Goal: Register for event/course

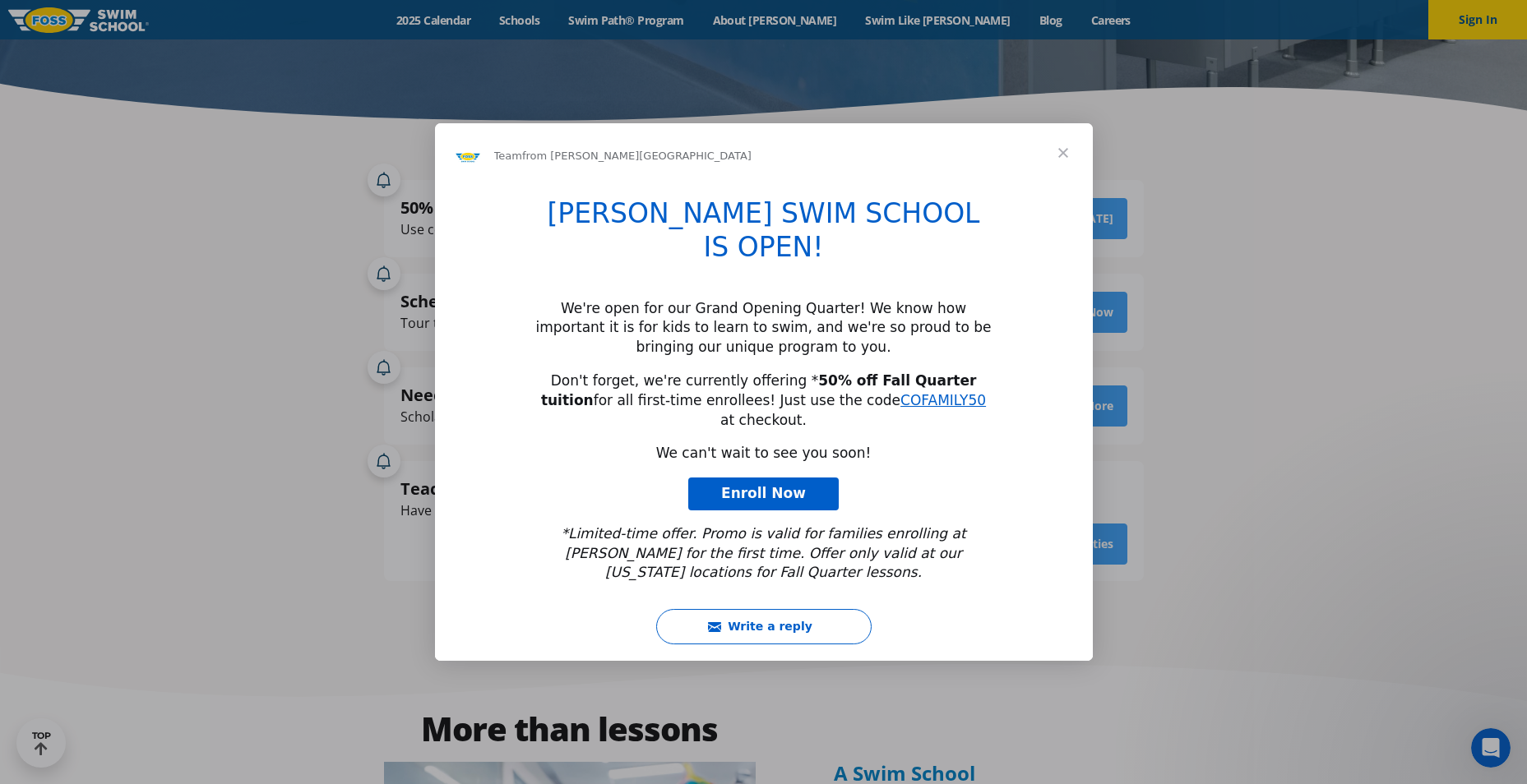
click at [1065, 183] on span "Close" at bounding box center [1063, 152] width 59 height 59
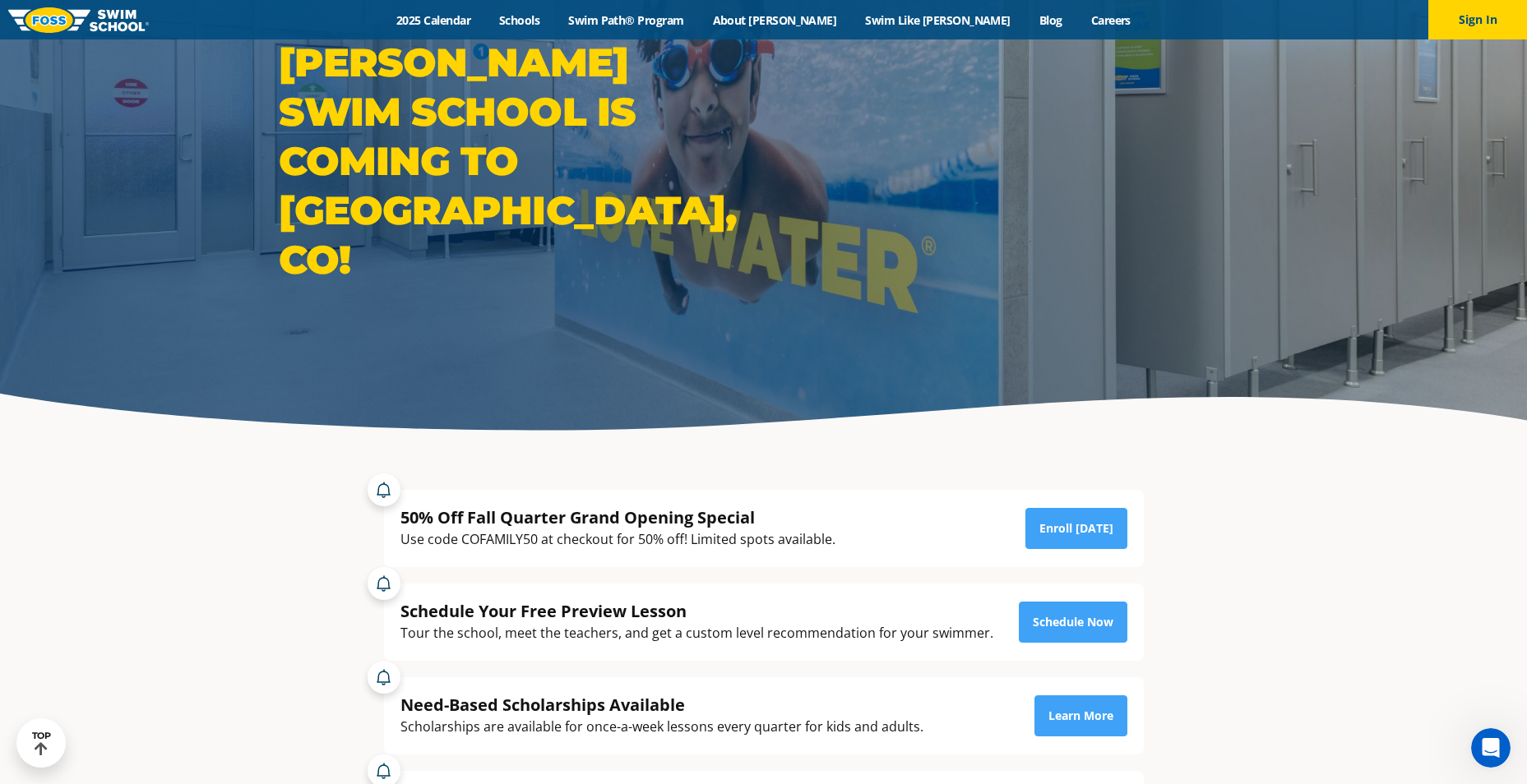
scroll to position [82, 0]
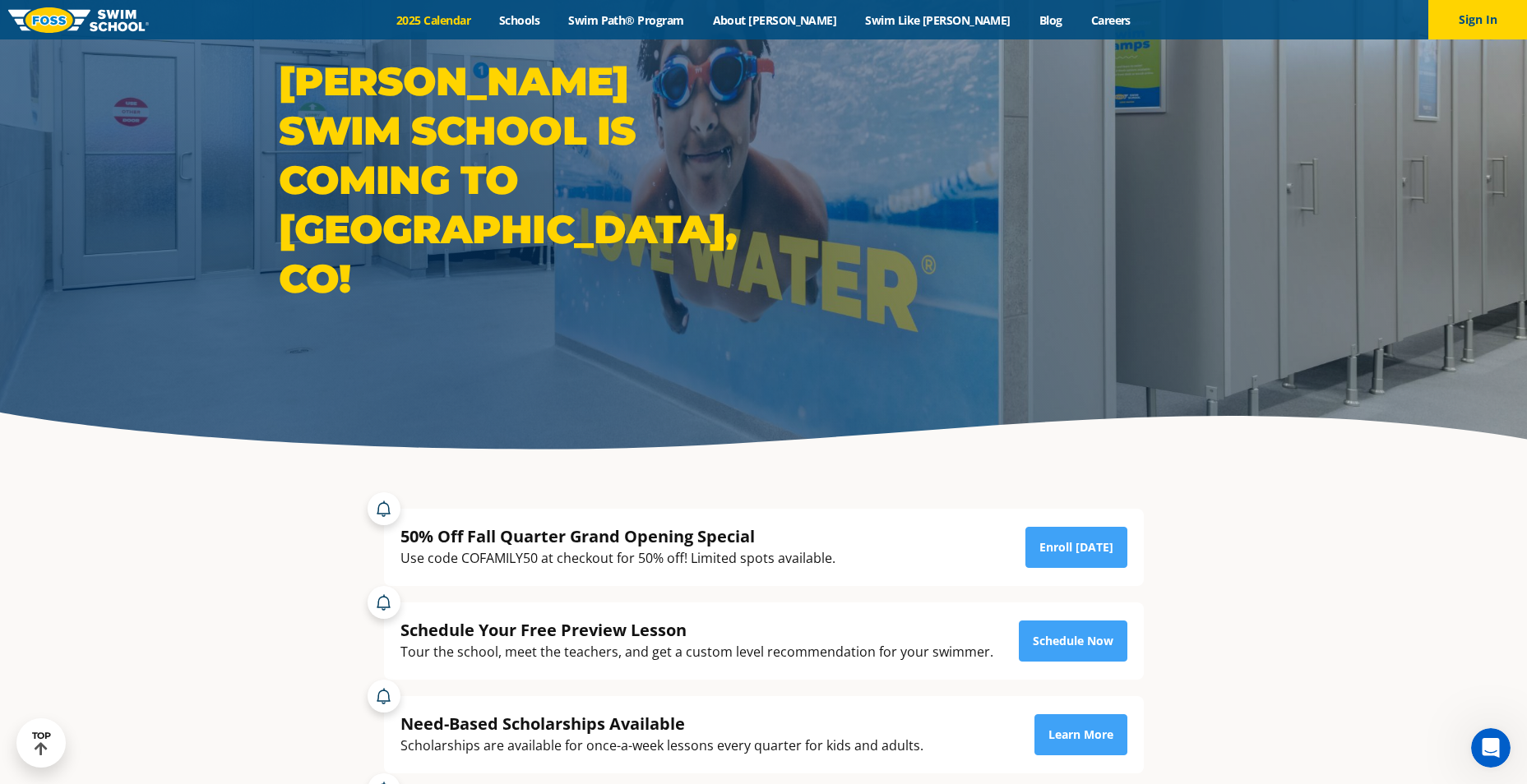
click at [485, 23] on link "2025 Calendar" at bounding box center [433, 20] width 103 height 16
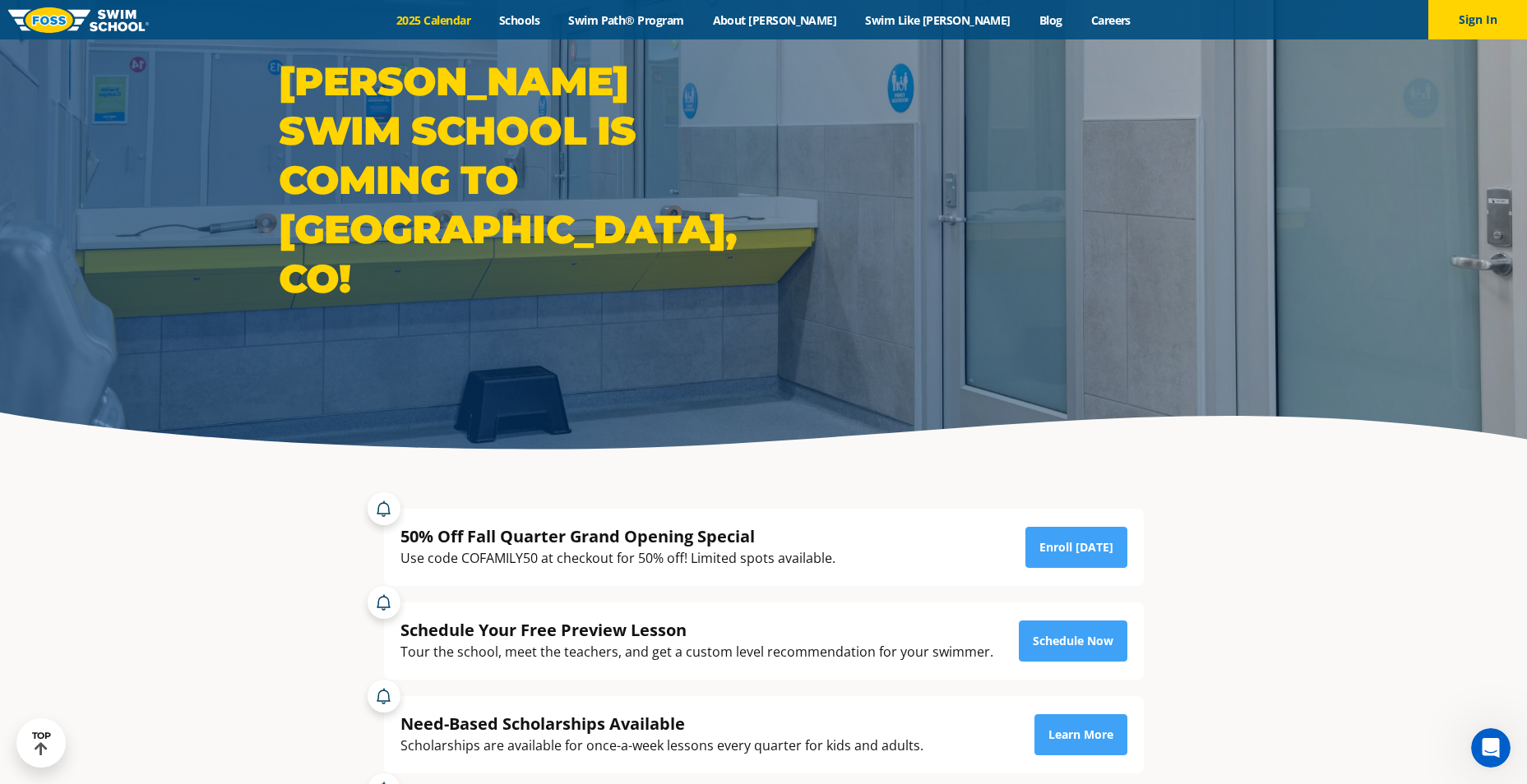
click at [485, 22] on link "2025 Calendar" at bounding box center [433, 20] width 103 height 16
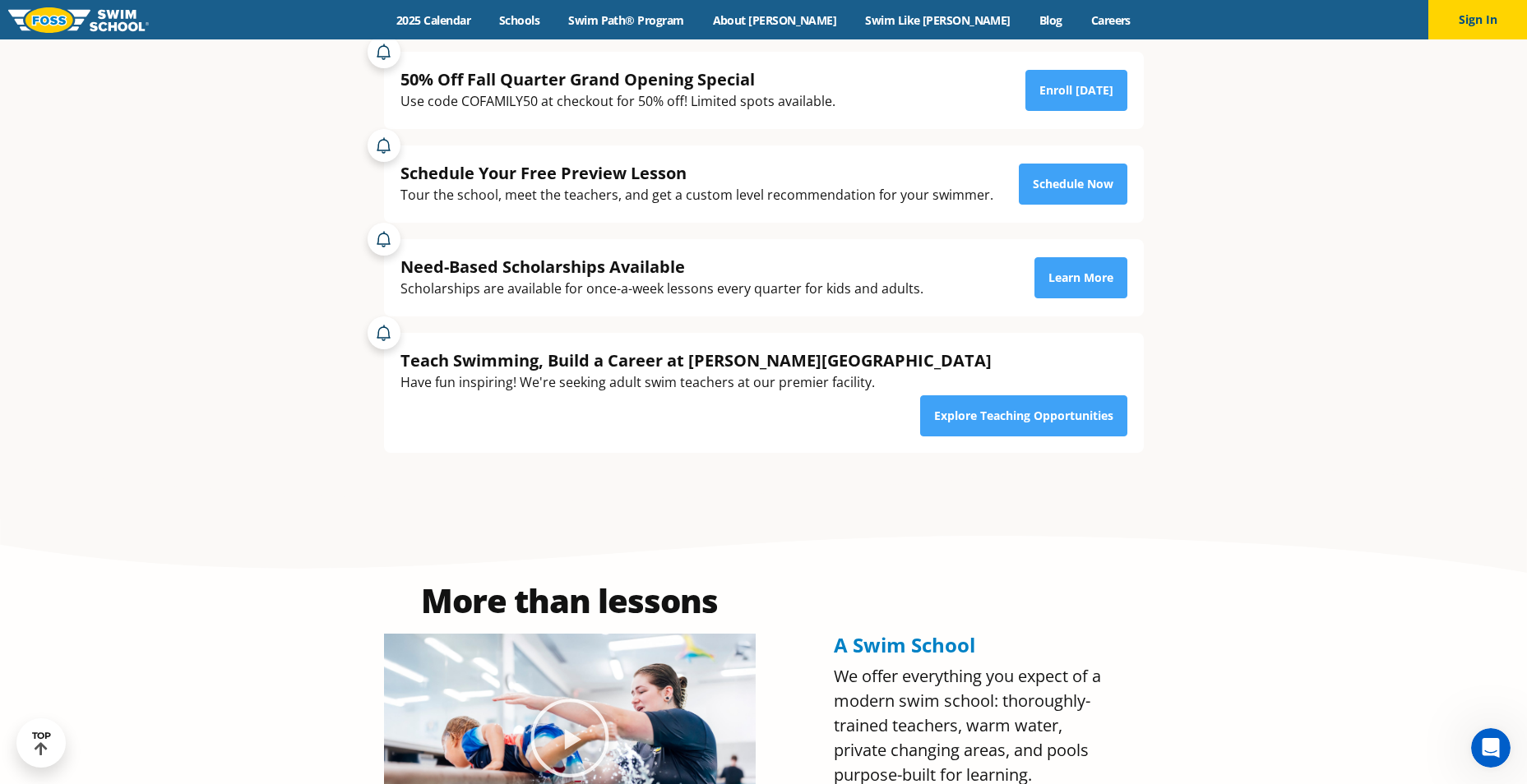
scroll to position [649, 0]
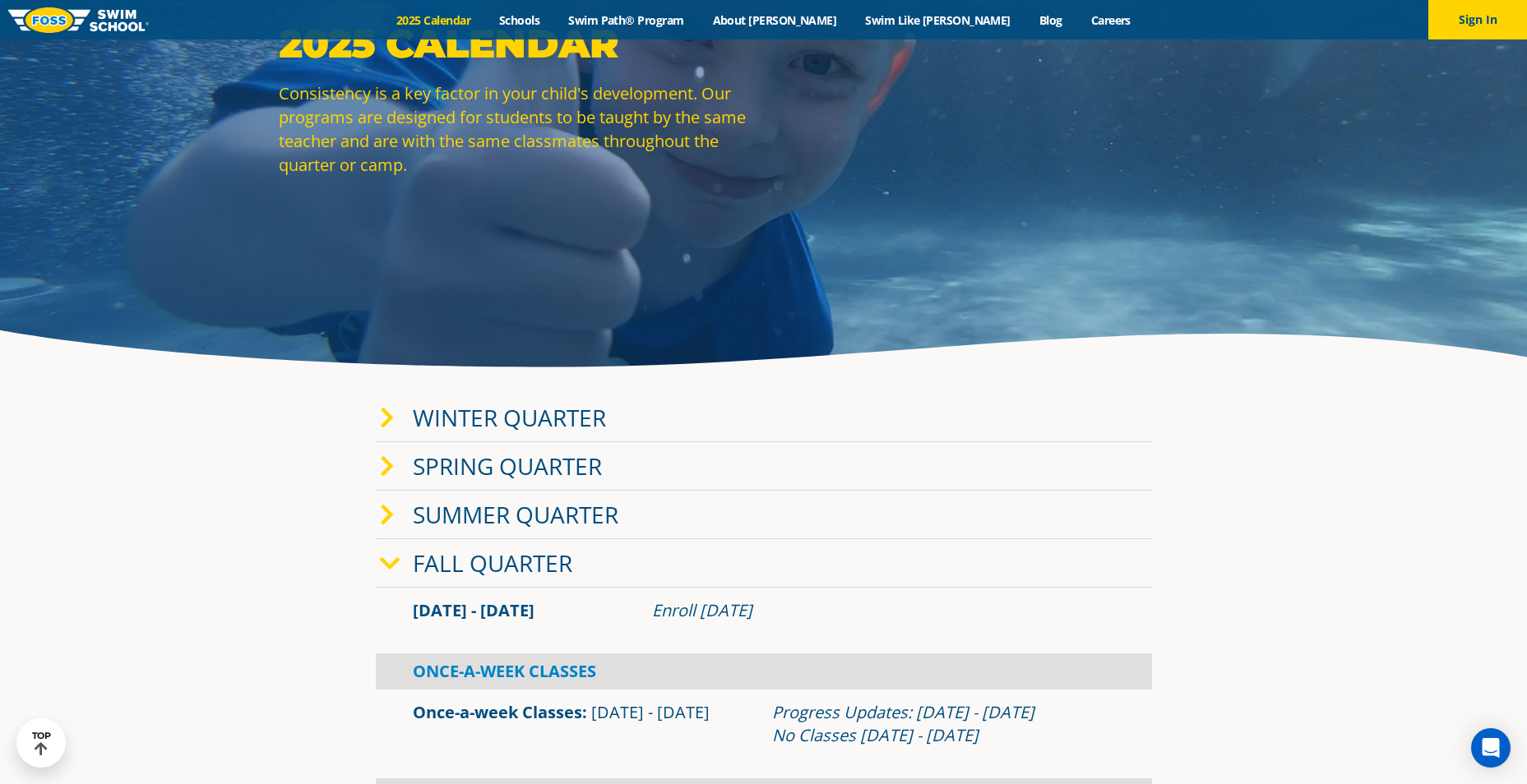
click at [473, 559] on link "Fall Quarter" at bounding box center [492, 562] width 160 height 31
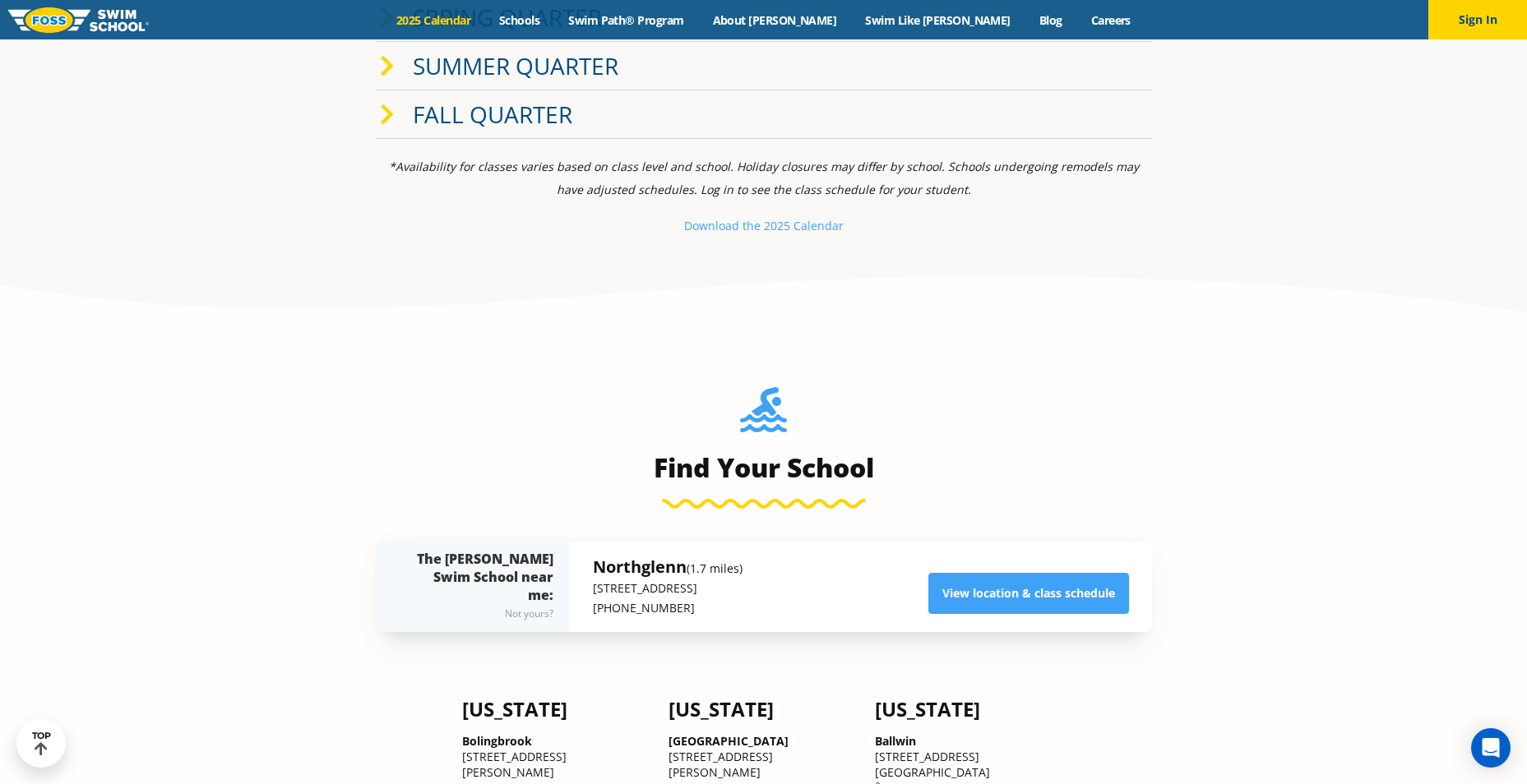
scroll to position [576, 0]
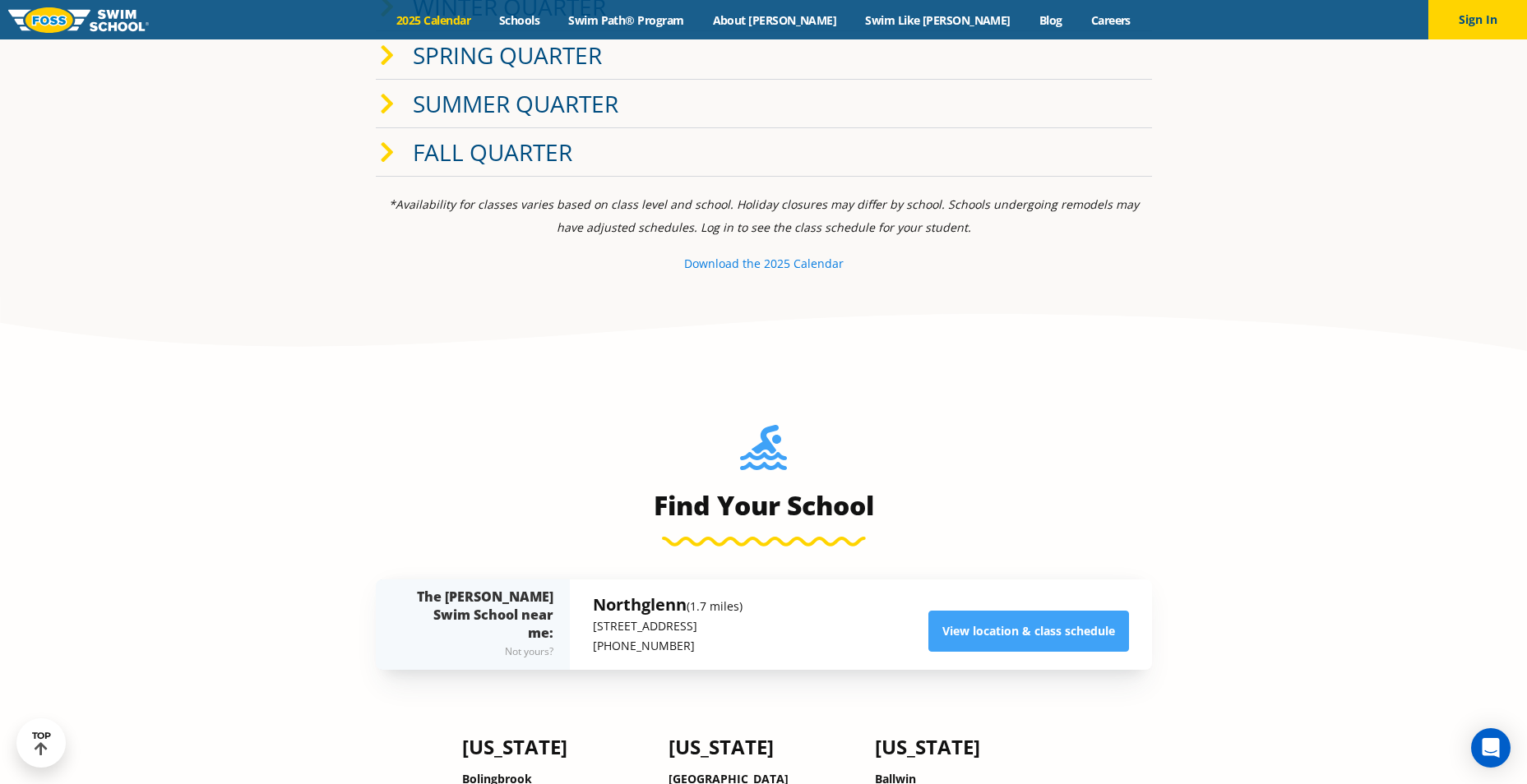
click at [776, 265] on small "e 2025 Calendar" at bounding box center [799, 264] width 90 height 16
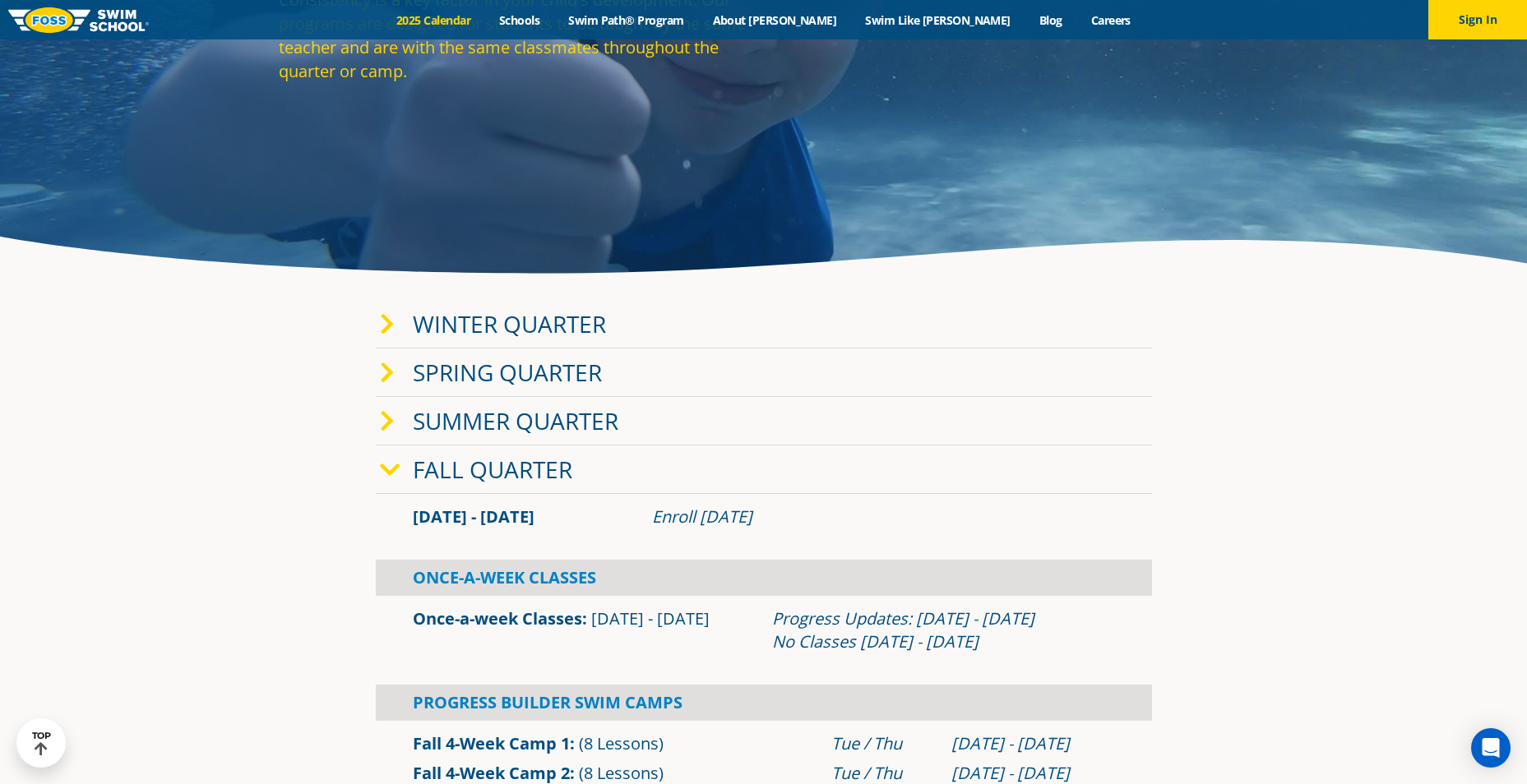
scroll to position [247, 0]
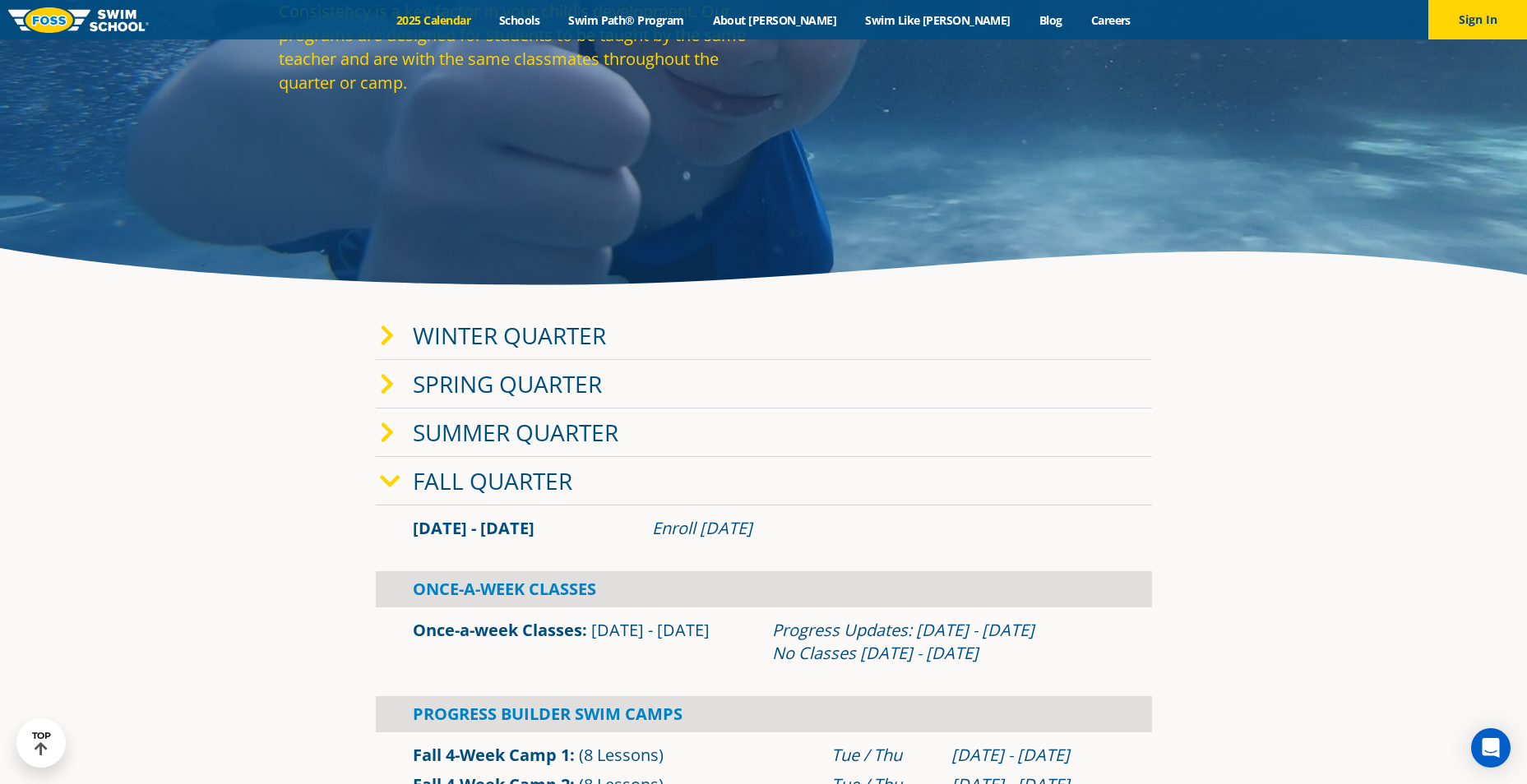
click at [530, 489] on link "Fall Quarter" at bounding box center [492, 480] width 160 height 31
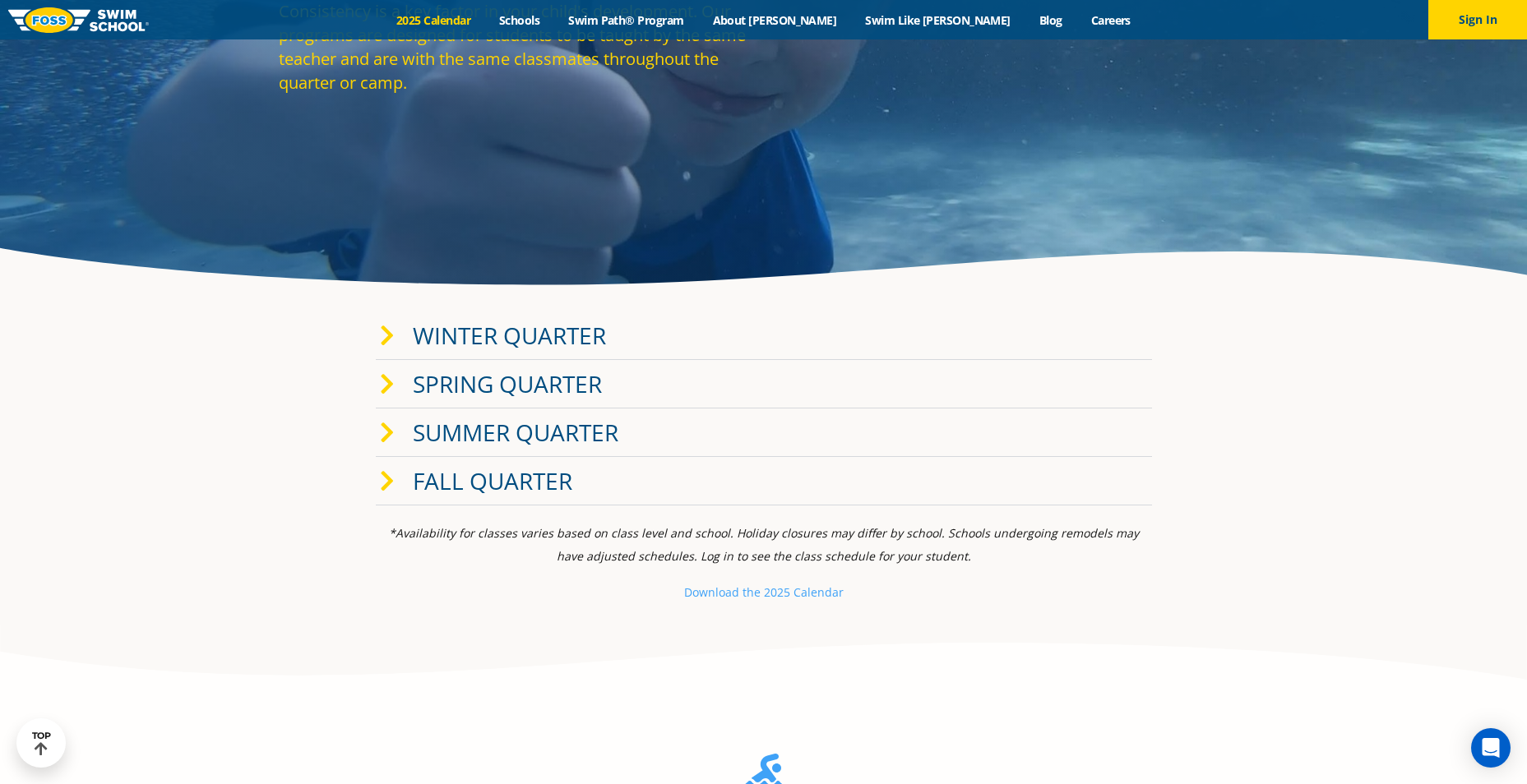
scroll to position [0, 0]
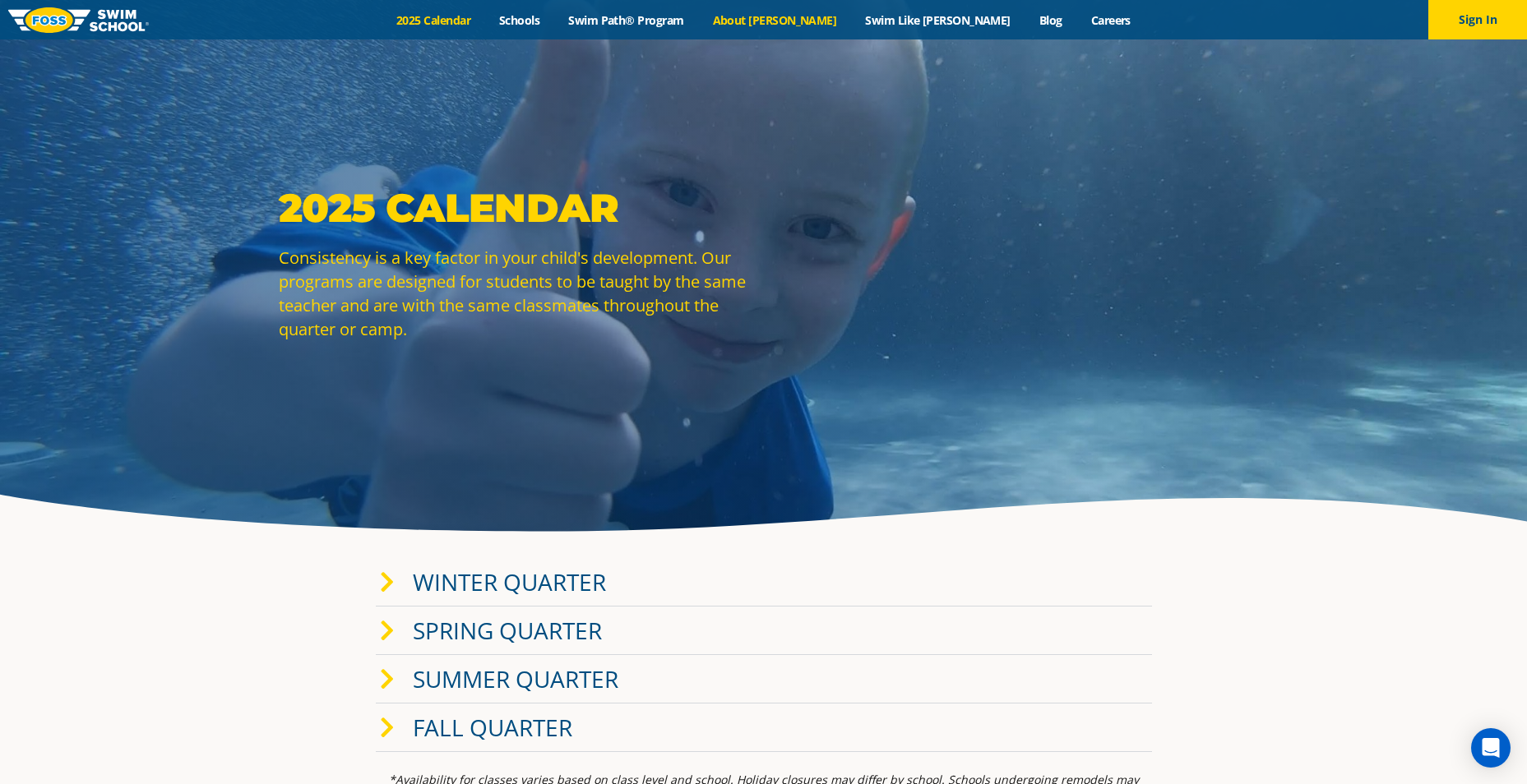
click at [794, 25] on link "About [PERSON_NAME]" at bounding box center [775, 20] width 153 height 16
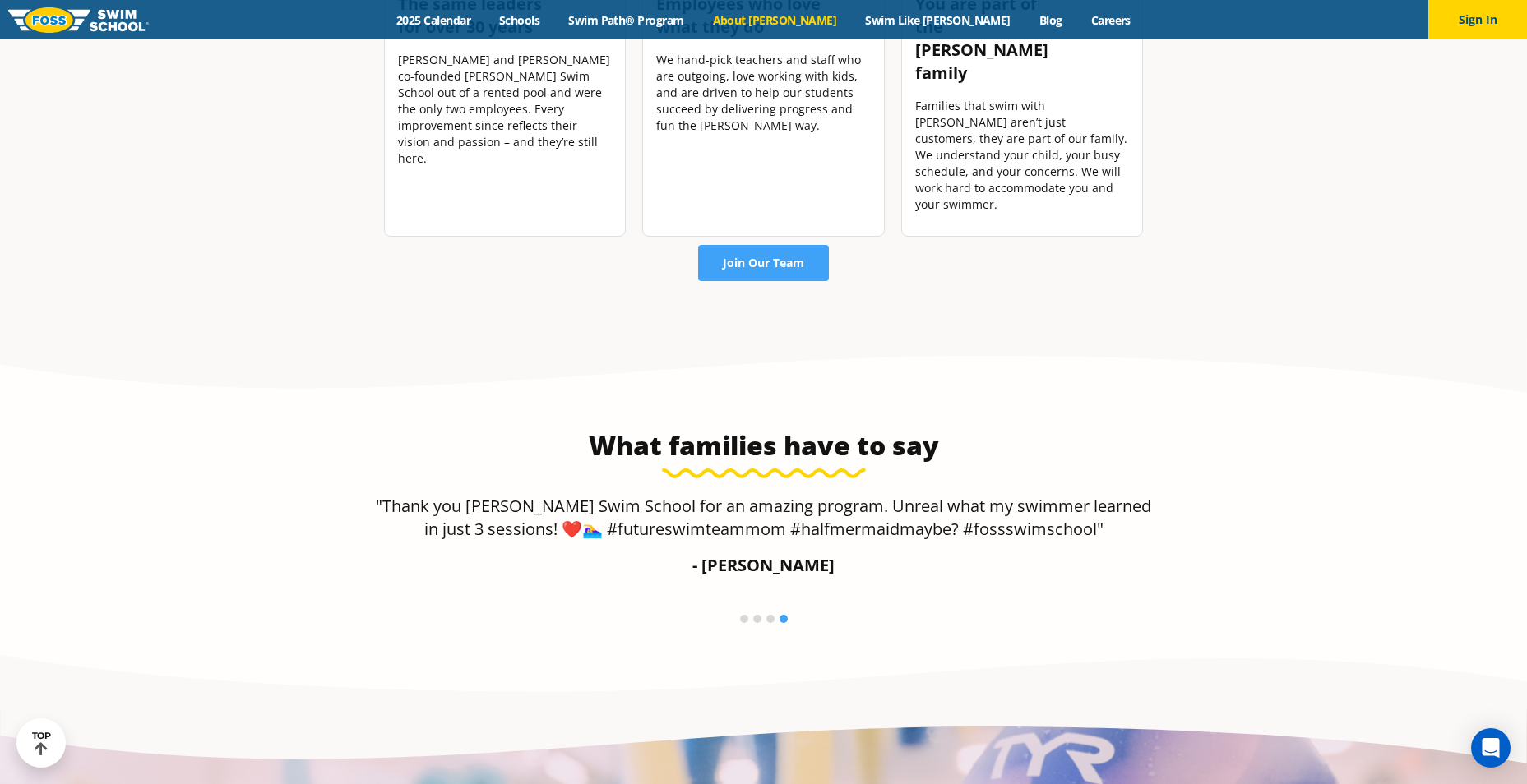
scroll to position [2323, 0]
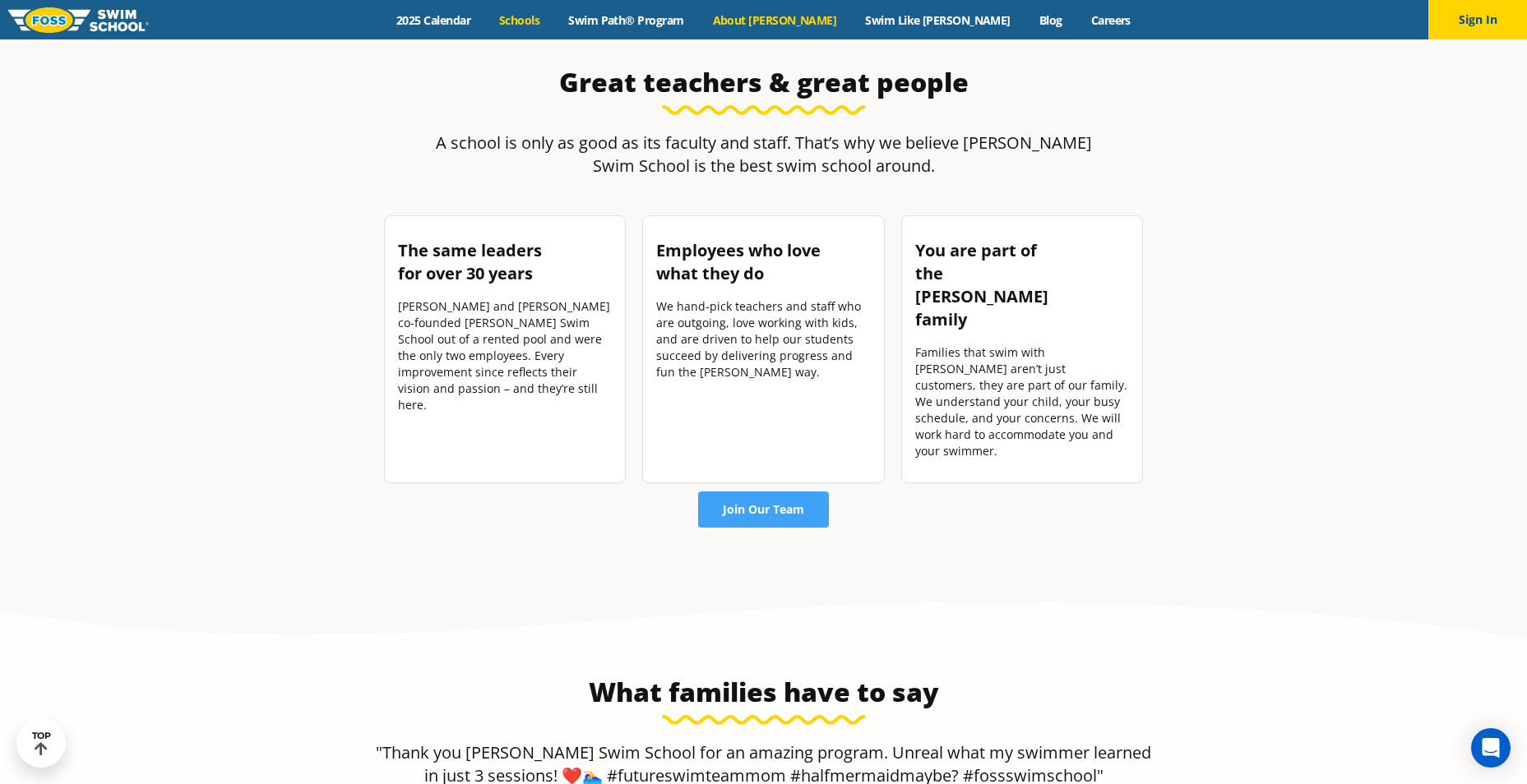
click at [554, 20] on link "Schools" at bounding box center [519, 20] width 69 height 16
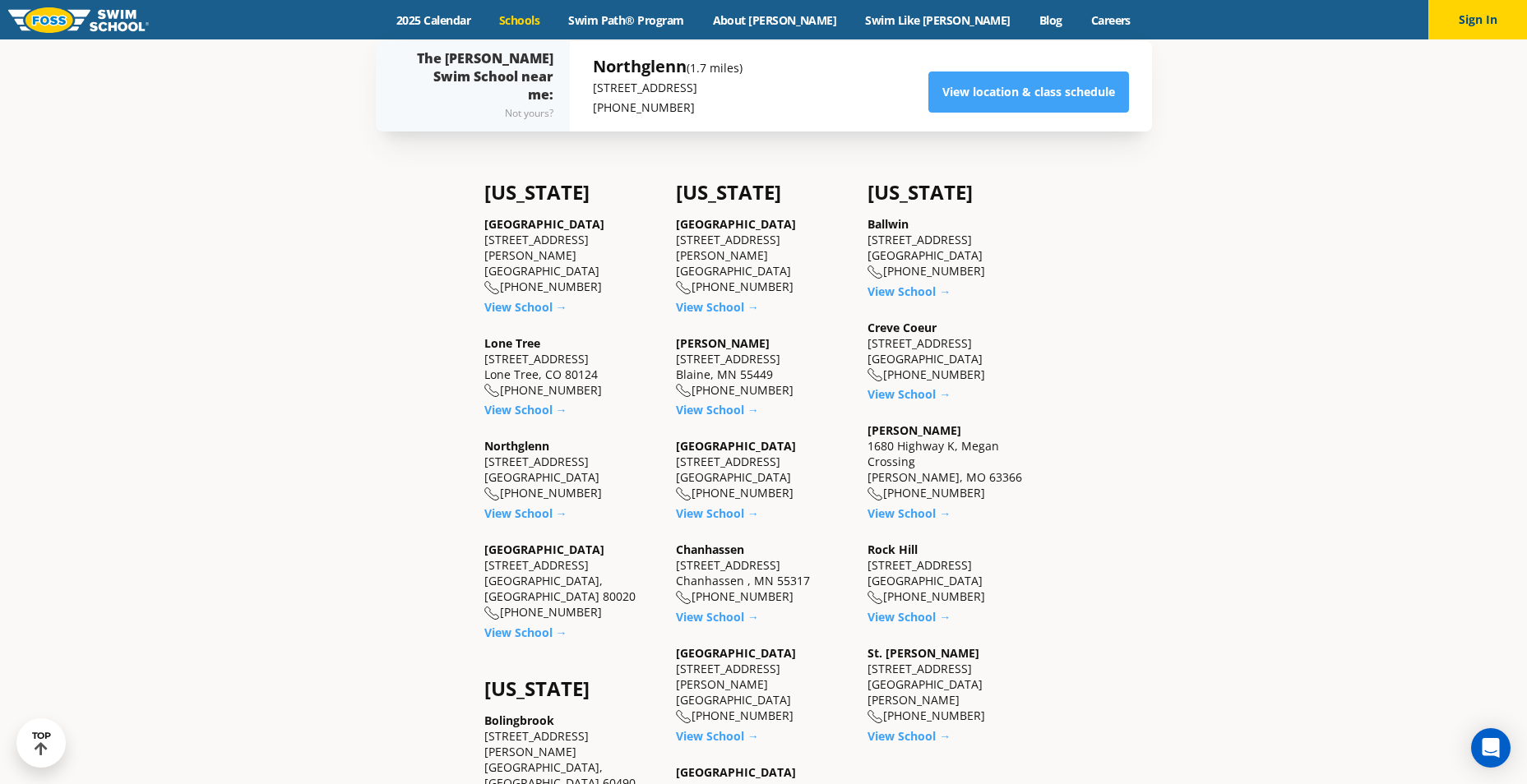
scroll to position [576, 0]
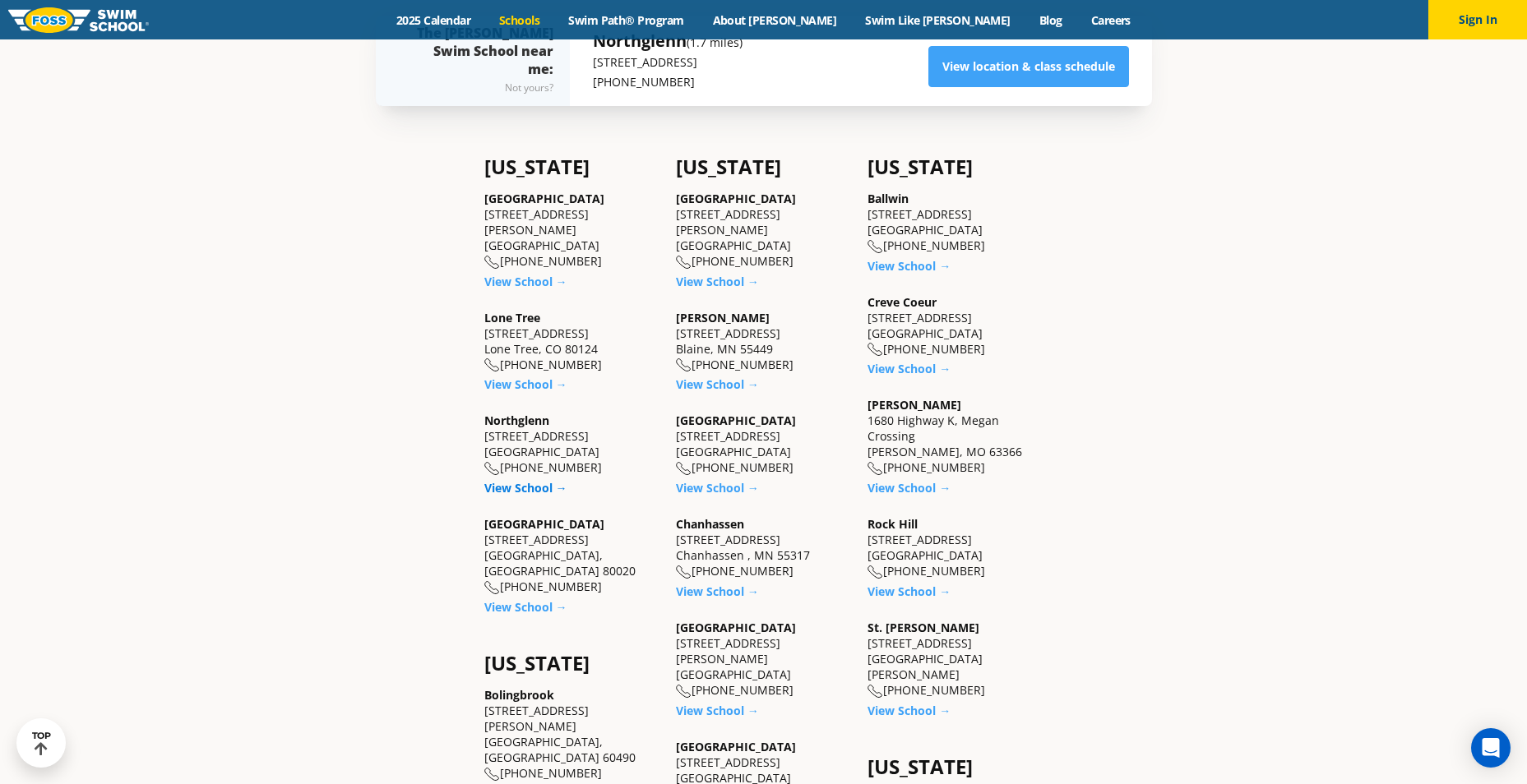
click at [538, 480] on link "View School →" at bounding box center [525, 488] width 83 height 16
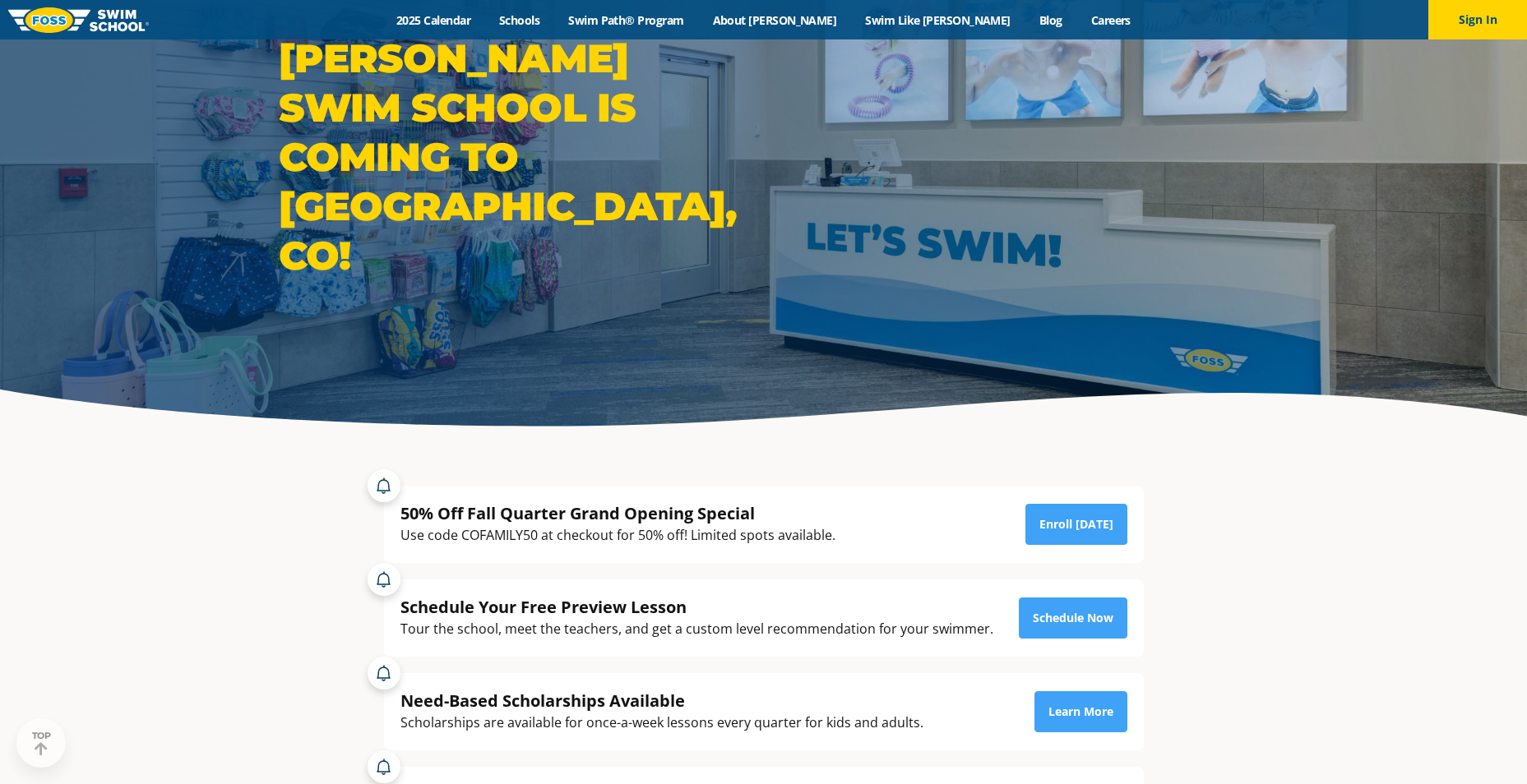
scroll to position [247, 0]
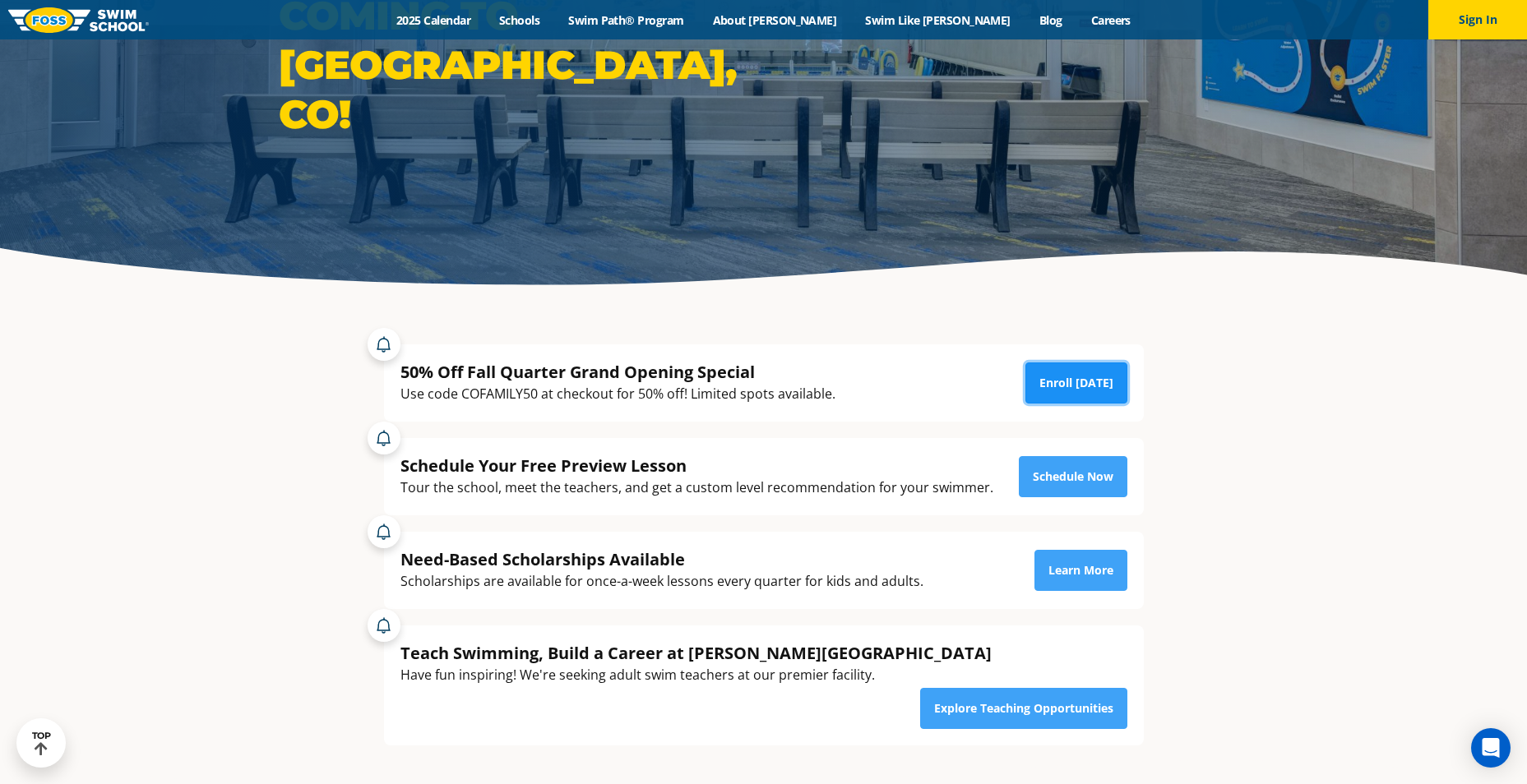
click at [1104, 384] on link "Enroll [DATE]" at bounding box center [1076, 383] width 102 height 41
